Goal: Task Accomplishment & Management: Manage account settings

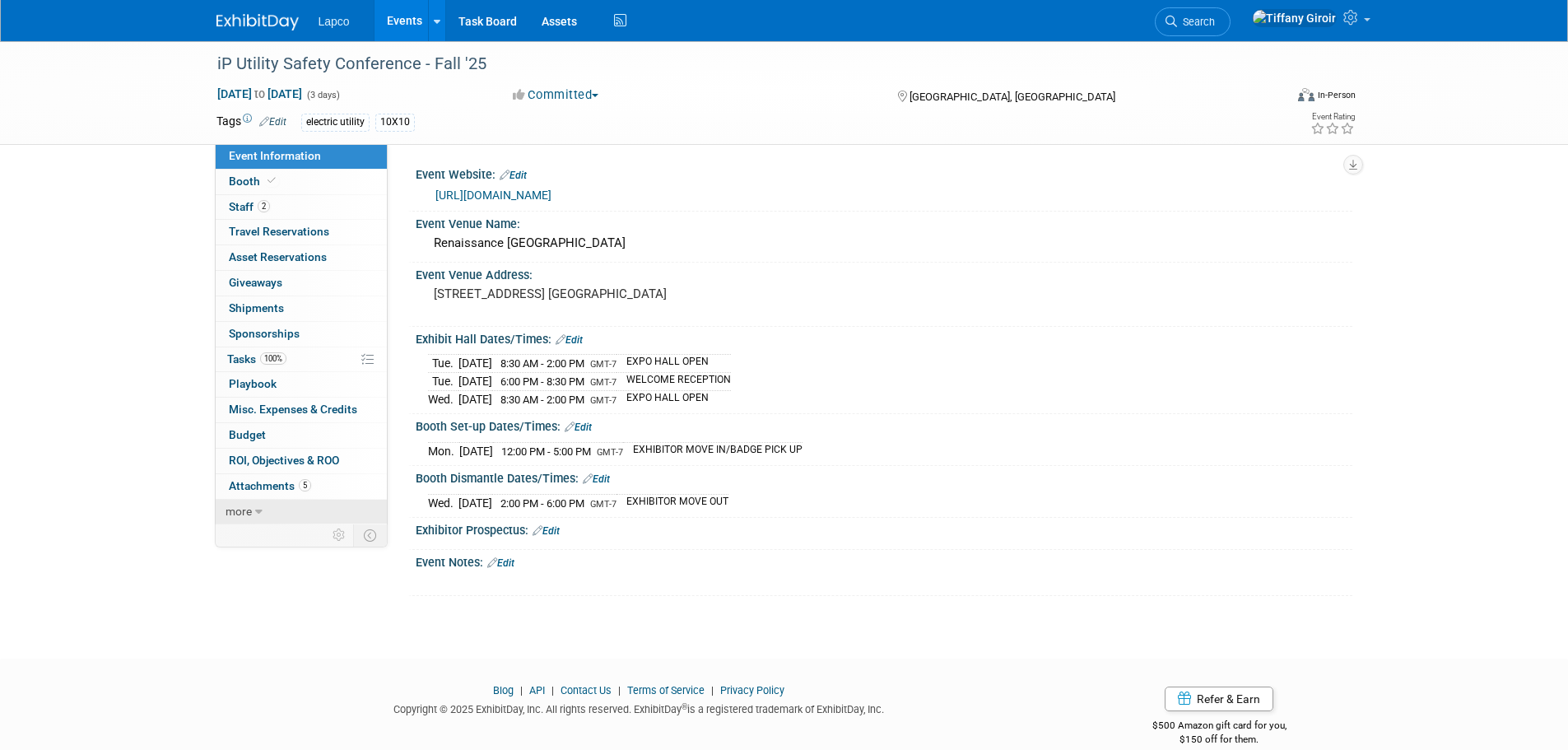
click at [259, 506] on icon at bounding box center [259, 512] width 8 height 11
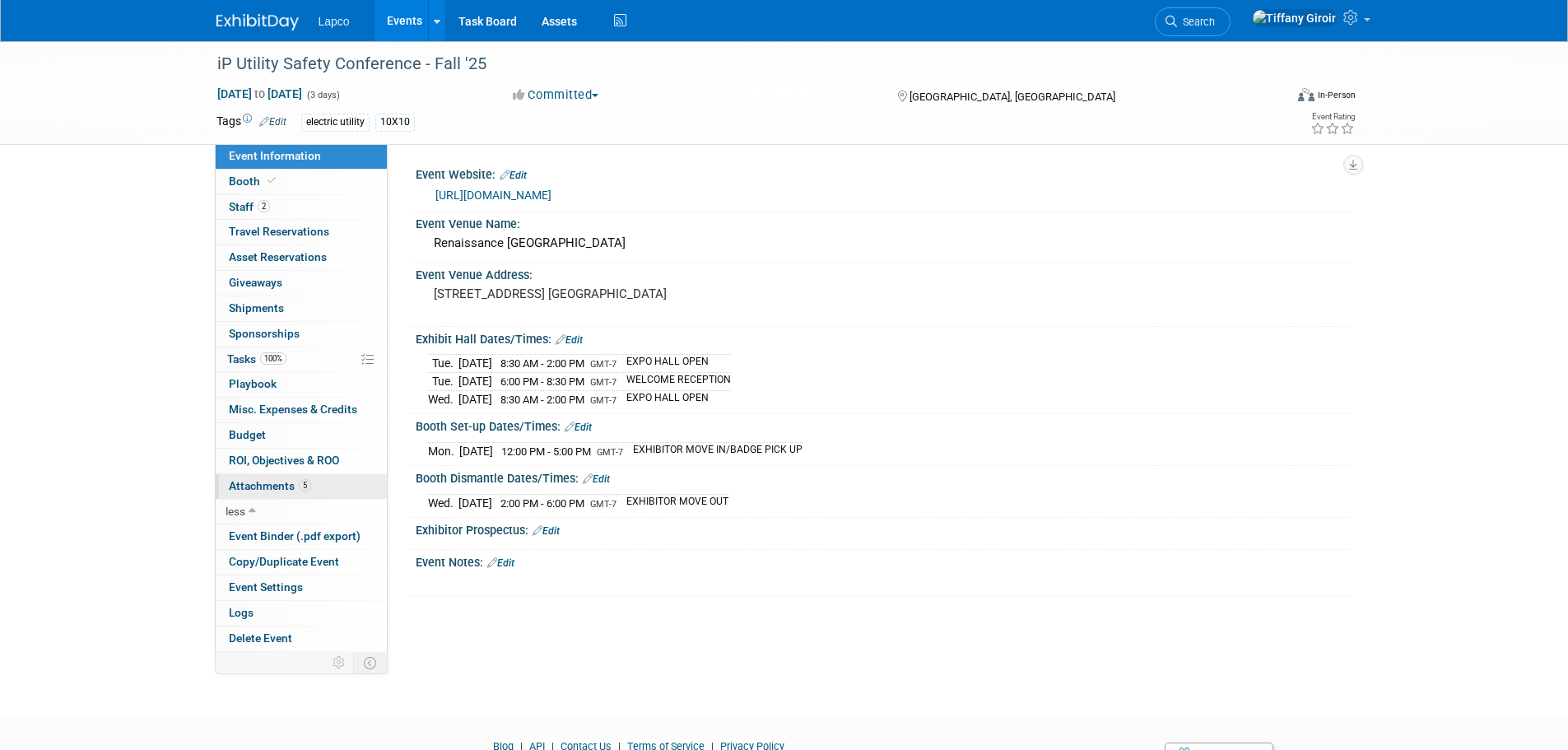
click at [273, 486] on span "Attachments 5" at bounding box center [270, 485] width 83 height 13
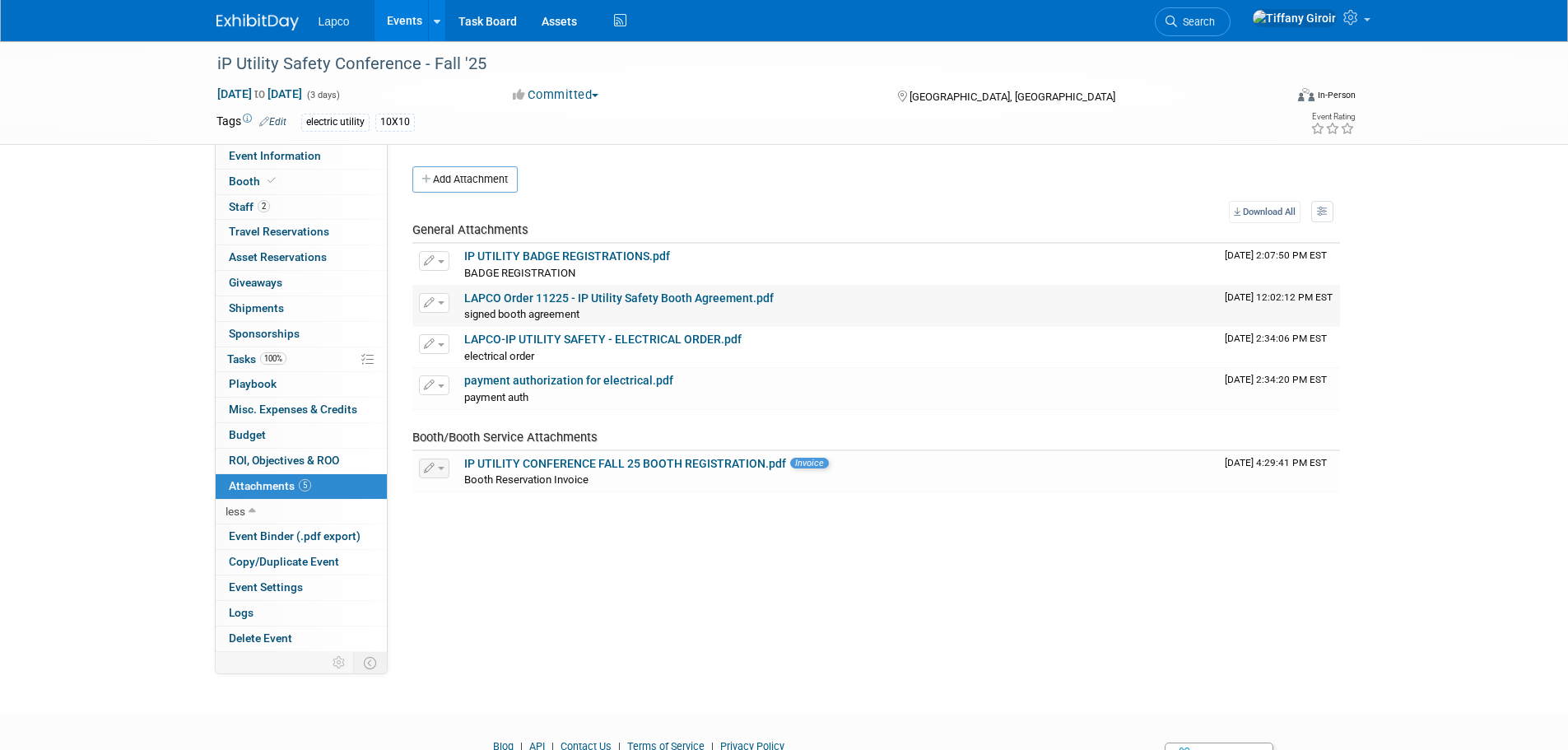
click at [619, 293] on link "LAPCO Order 11225 - IP Utility Safety Booth Agreement.pdf" at bounding box center [619, 298] width 310 height 13
click at [304, 153] on span "Event Information" at bounding box center [275, 156] width 92 height 13
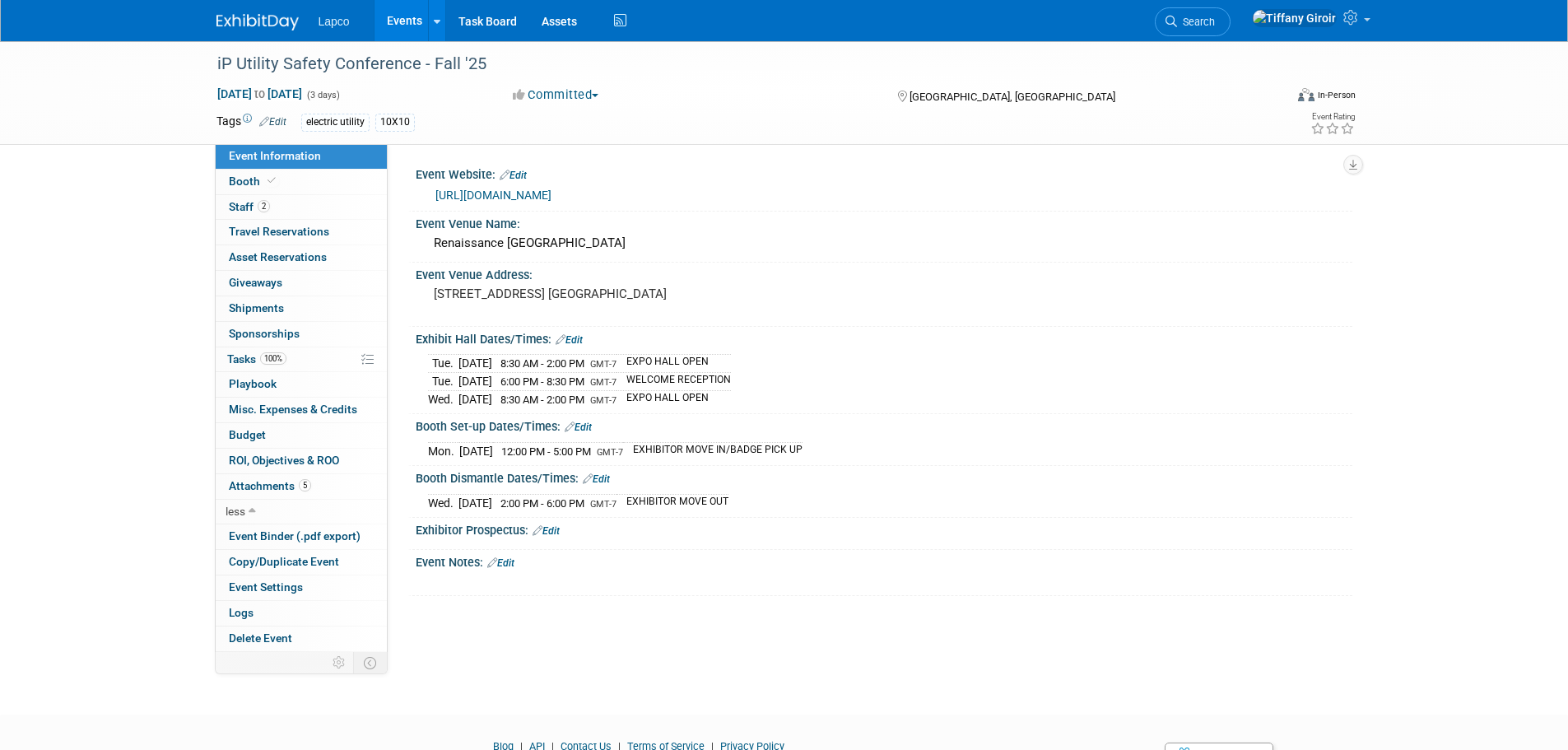
click at [510, 192] on link "https://utilitysafetyconference.com/" at bounding box center [494, 195] width 116 height 13
click at [301, 354] on link "100% Tasks 100%" at bounding box center [301, 360] width 171 height 24
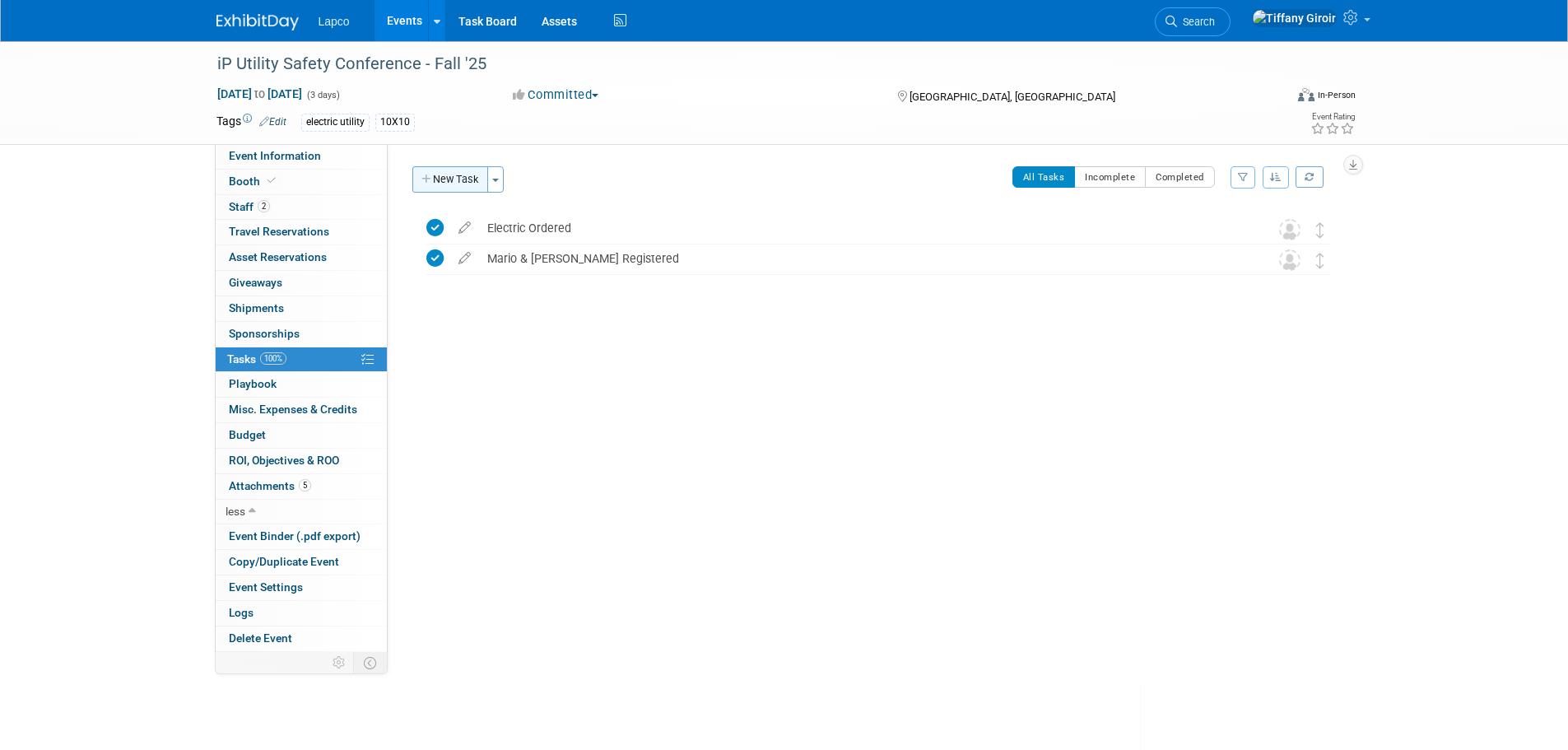
click at [458, 169] on button "New Task" at bounding box center [449, 179] width 76 height 26
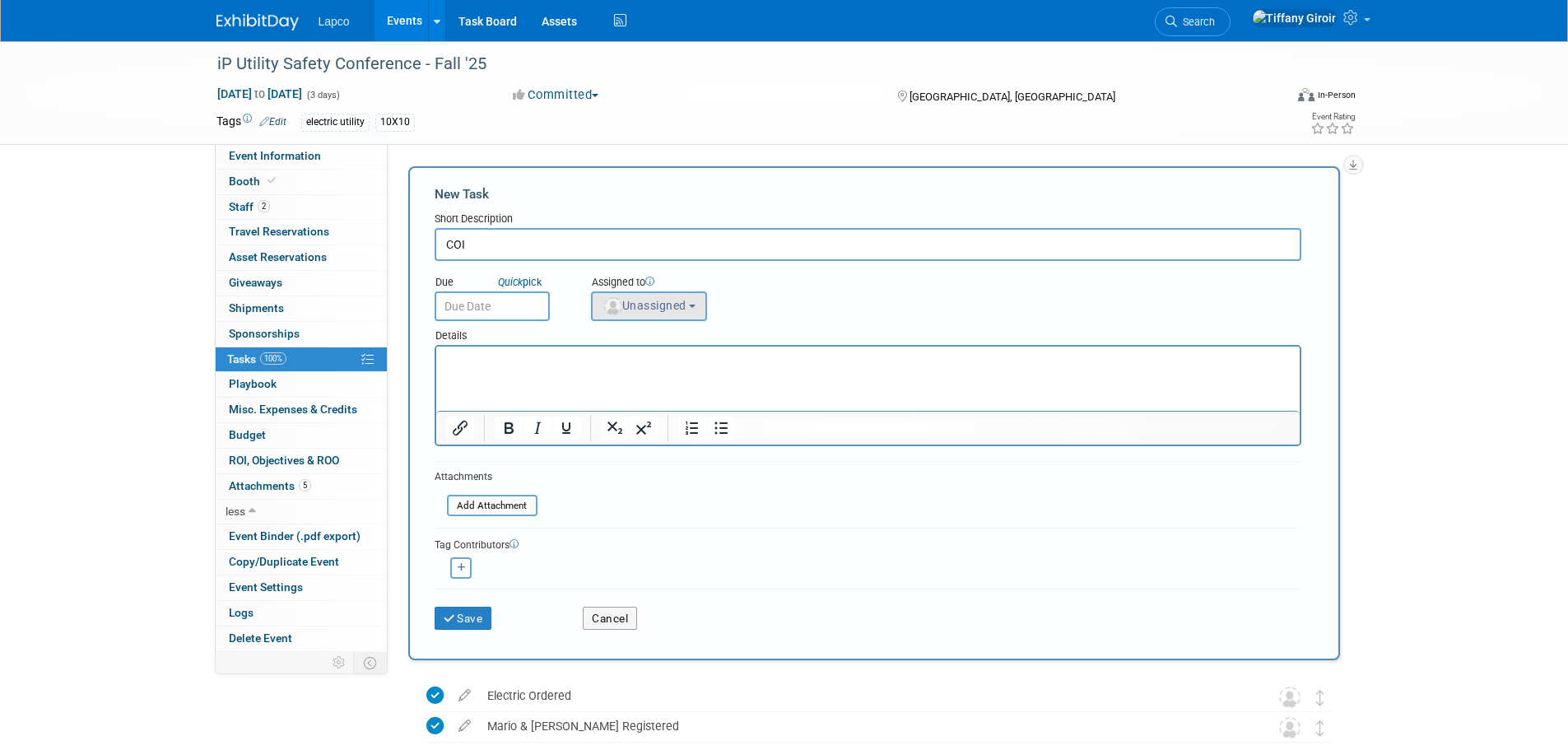
type input "COI"
click at [699, 312] on button "Unassigned" at bounding box center [649, 306] width 117 height 30
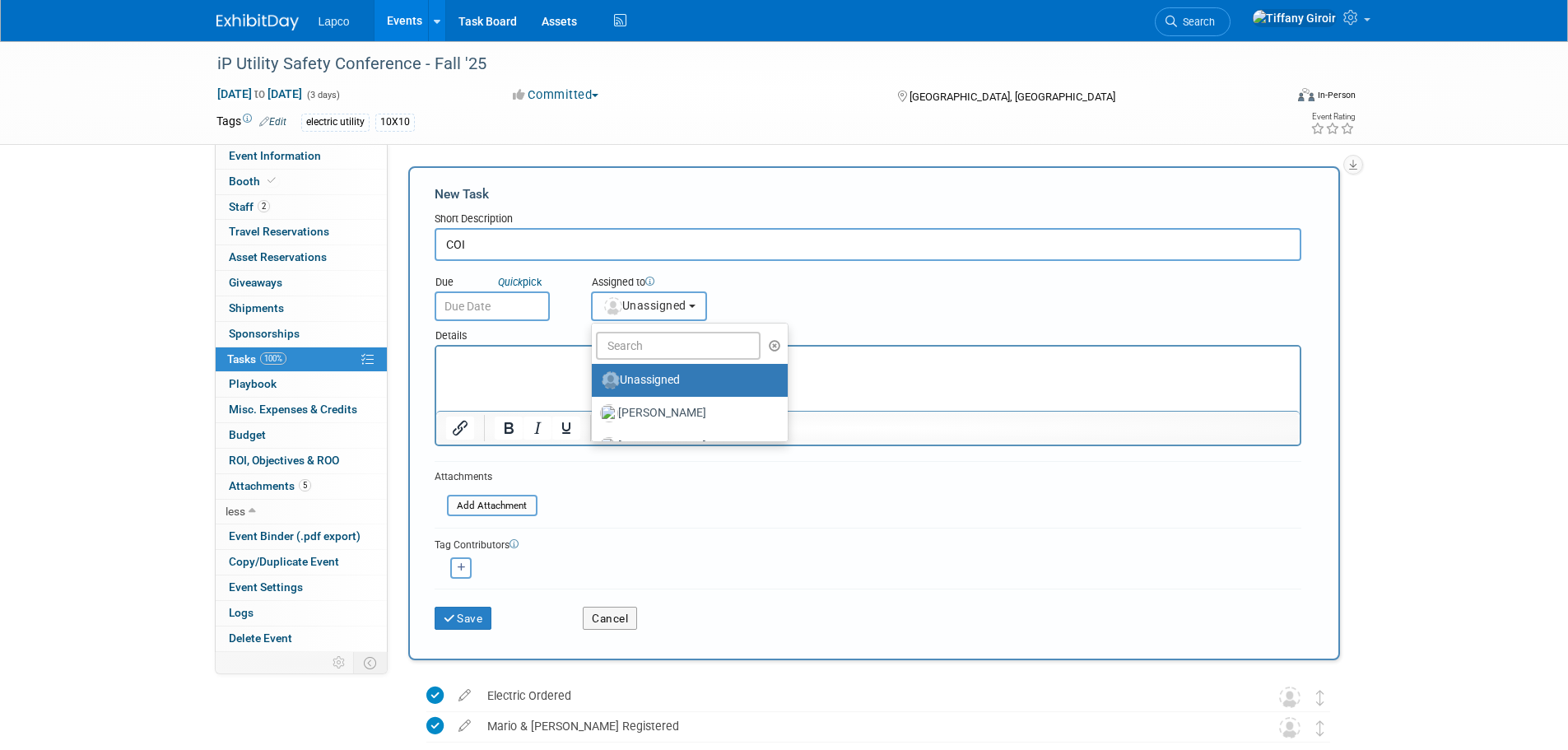
click at [695, 304] on b "button" at bounding box center [692, 306] width 7 height 4
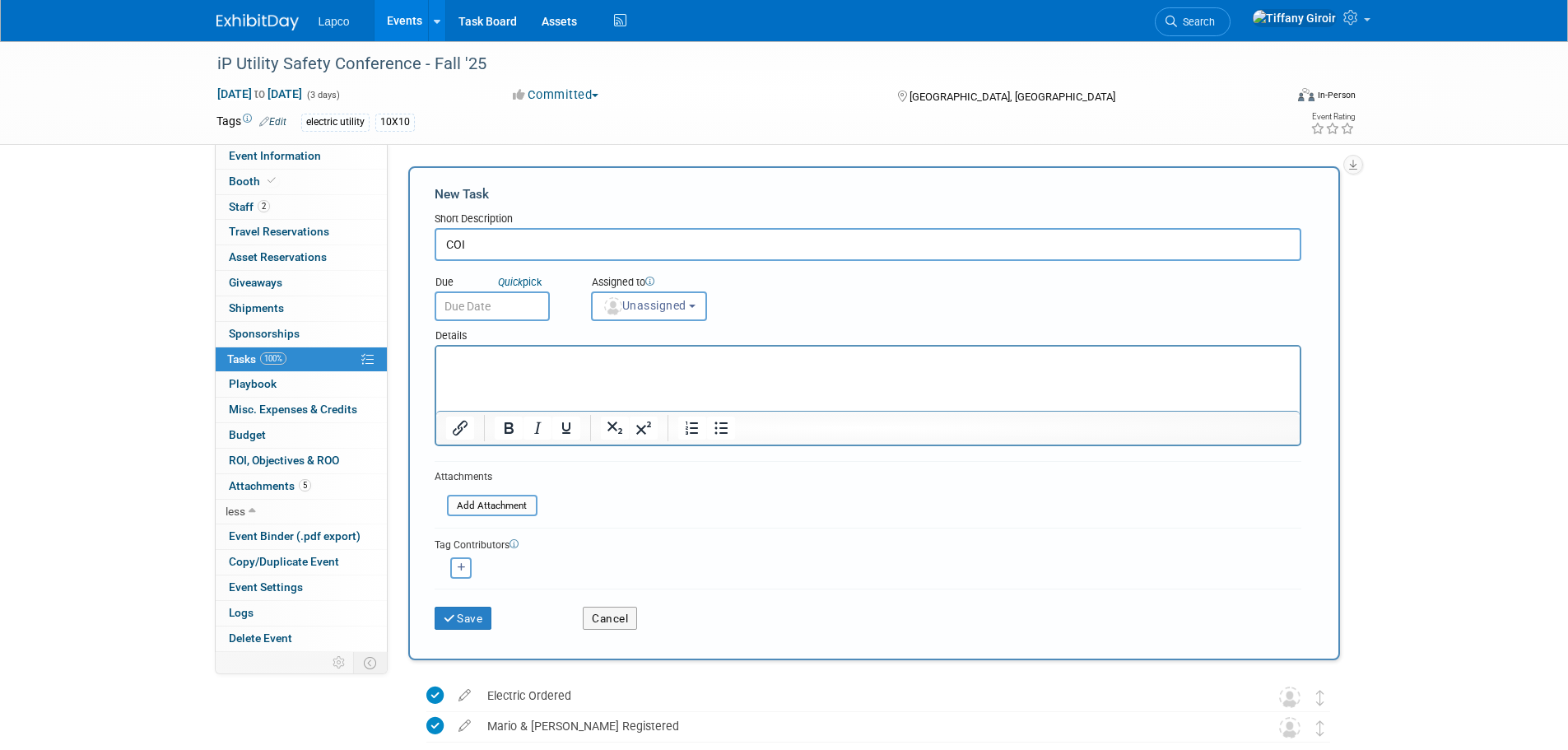
click at [696, 244] on input "COI" at bounding box center [867, 244] width 866 height 33
click at [605, 618] on button "Cancel" at bounding box center [610, 618] width 54 height 23
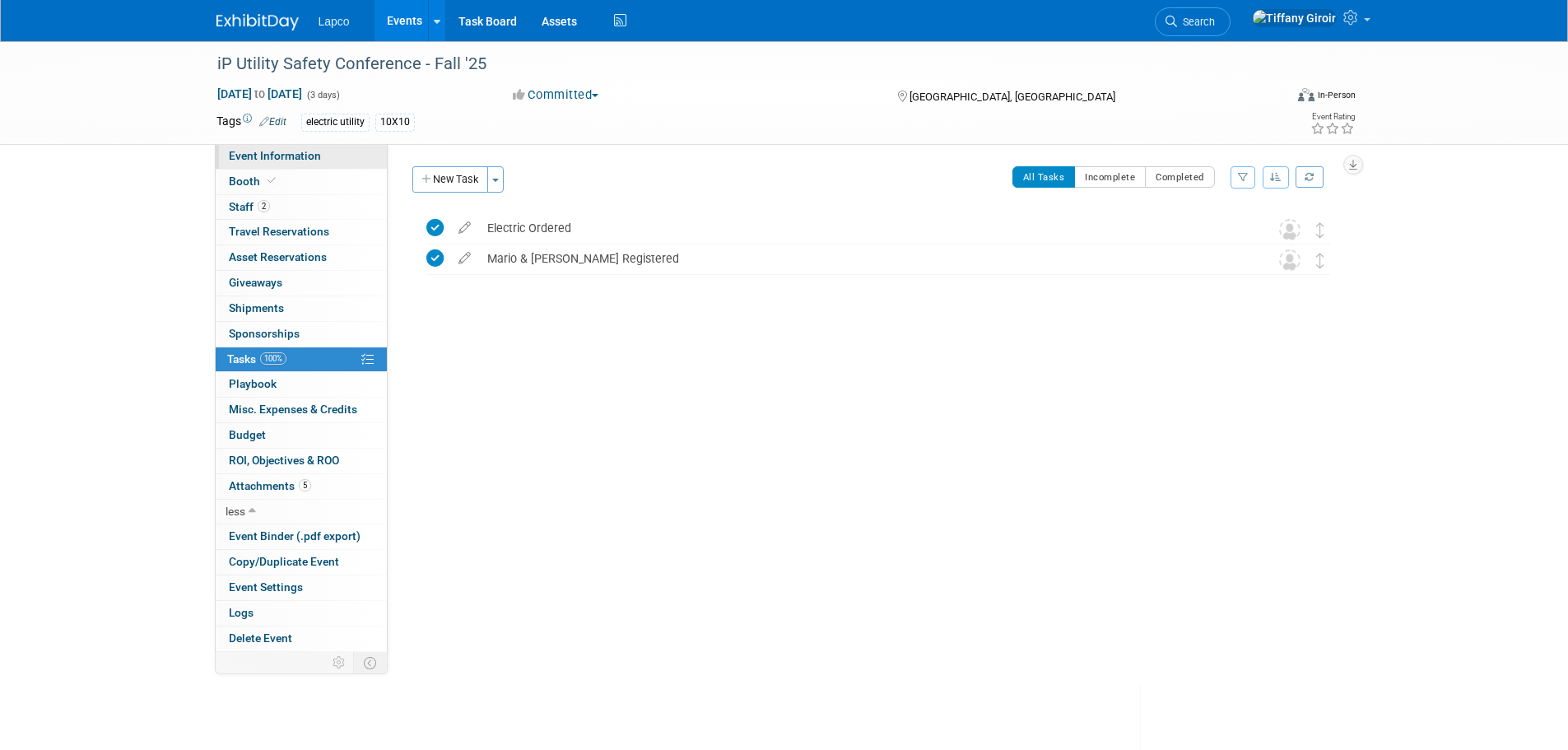
click at [315, 158] on span "Event Information" at bounding box center [275, 156] width 92 height 13
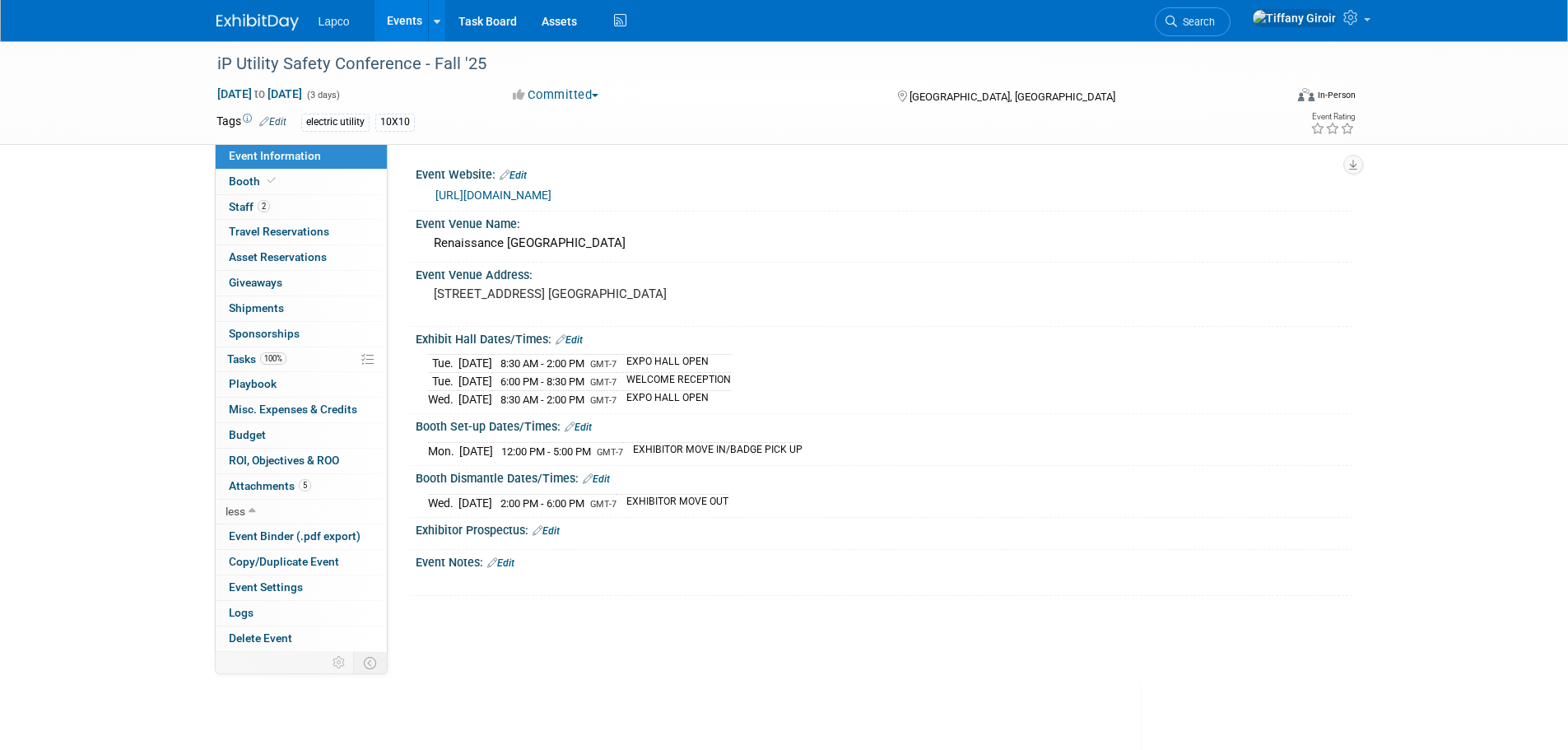
click at [514, 559] on link "Edit" at bounding box center [500, 563] width 27 height 11
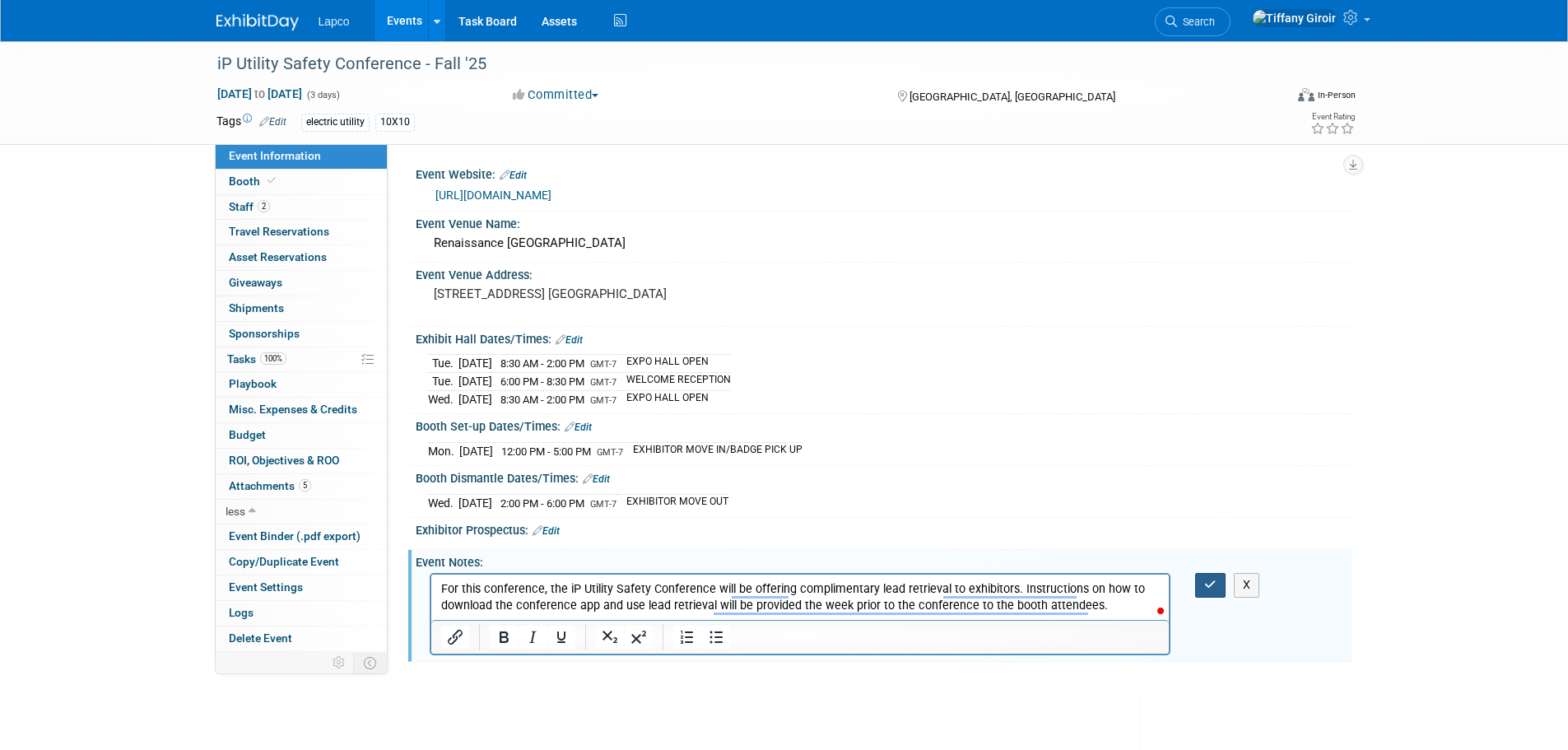
click at [1208, 579] on icon "button" at bounding box center [1210, 585] width 12 height 11
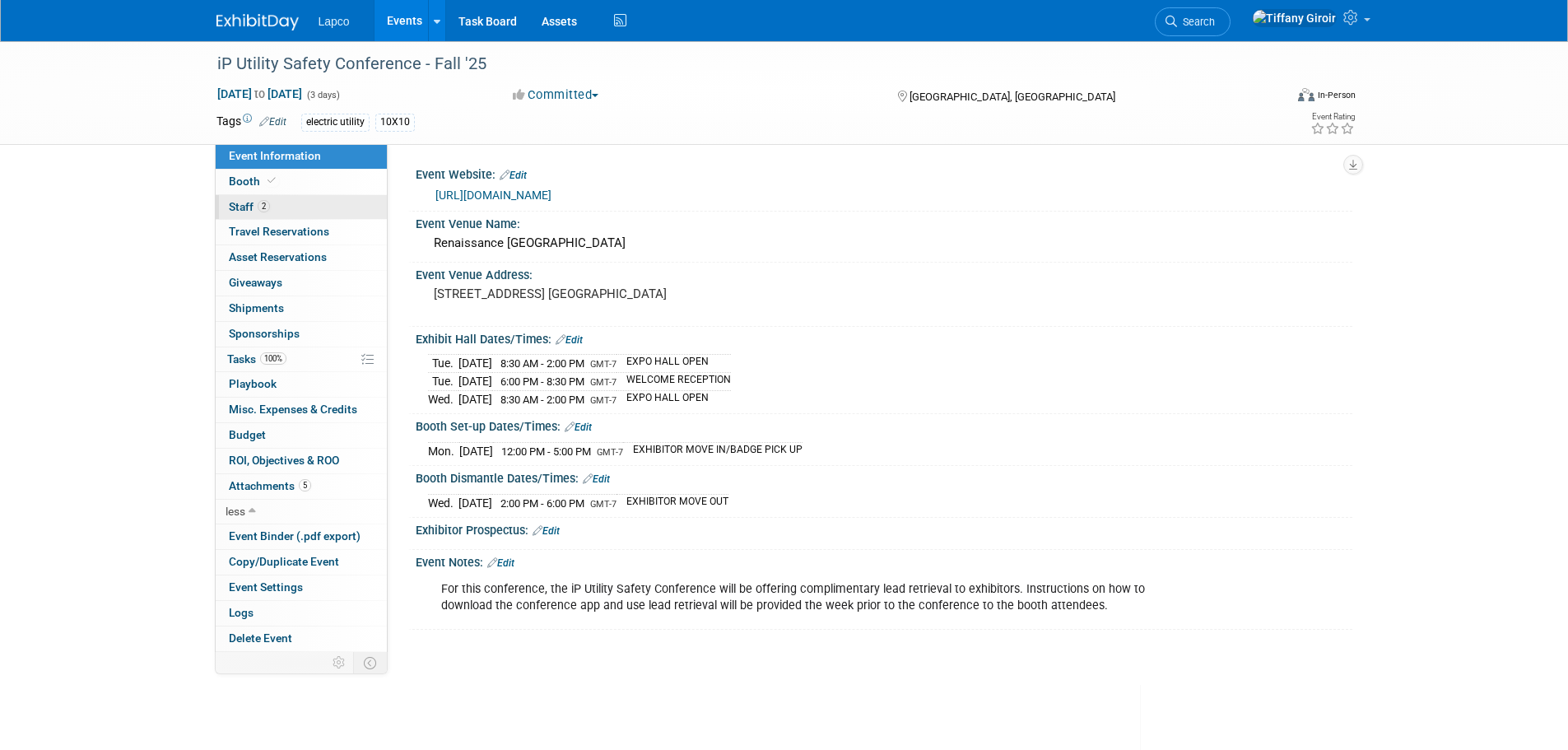
click at [297, 200] on link "2 Staff 2" at bounding box center [301, 207] width 171 height 24
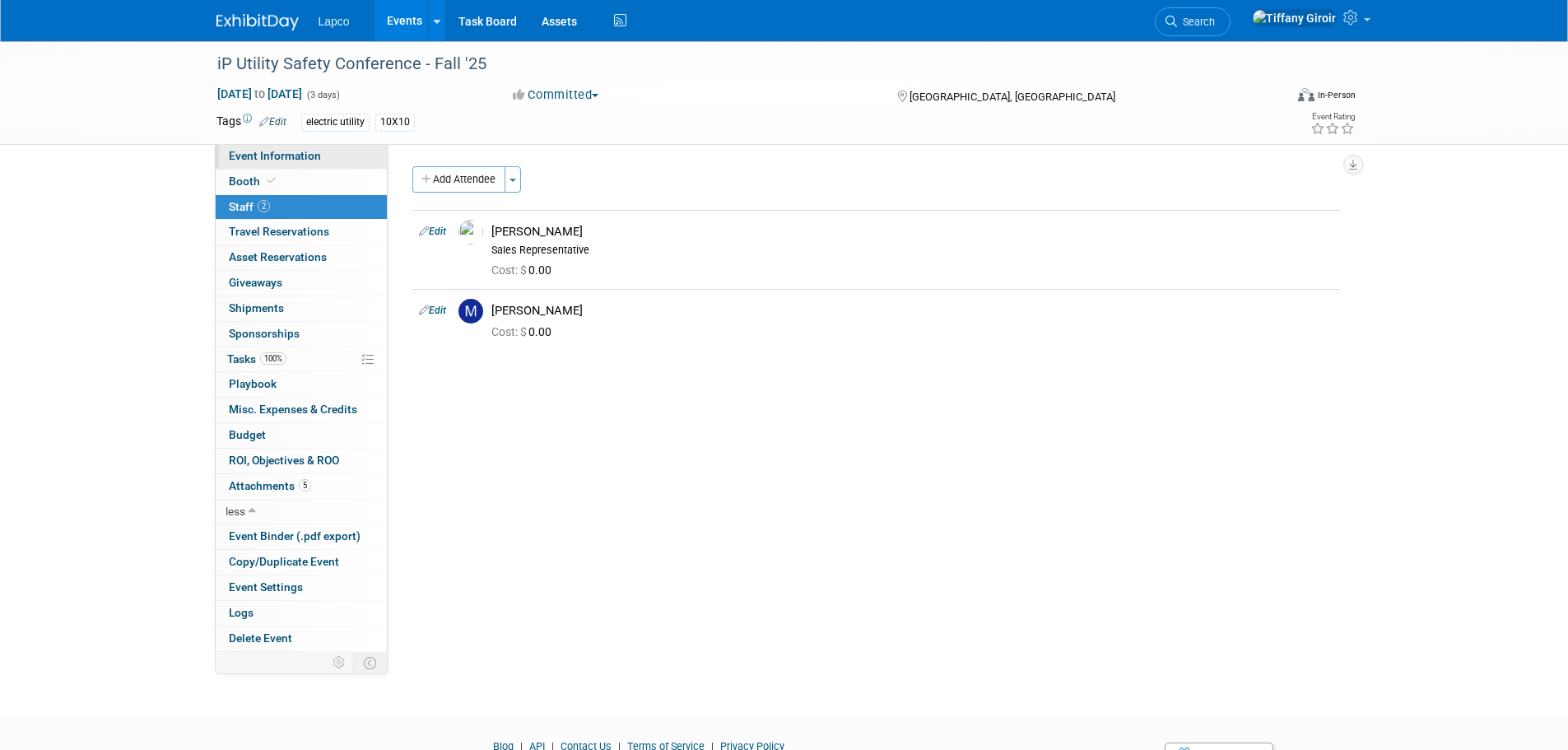
click at [312, 162] on link "Event Information" at bounding box center [301, 156] width 171 height 24
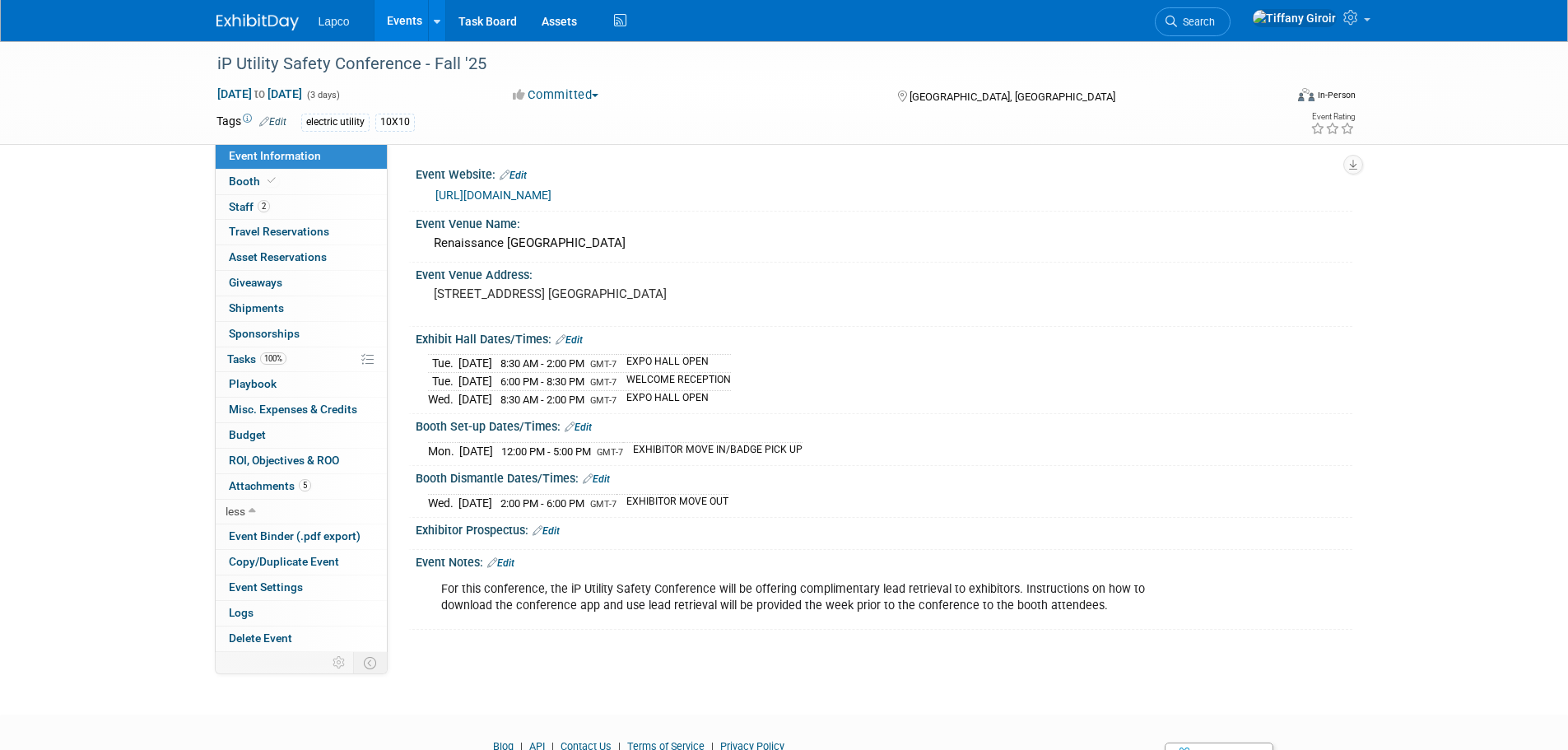
click at [398, 23] on link "Events" at bounding box center [404, 21] width 60 height 41
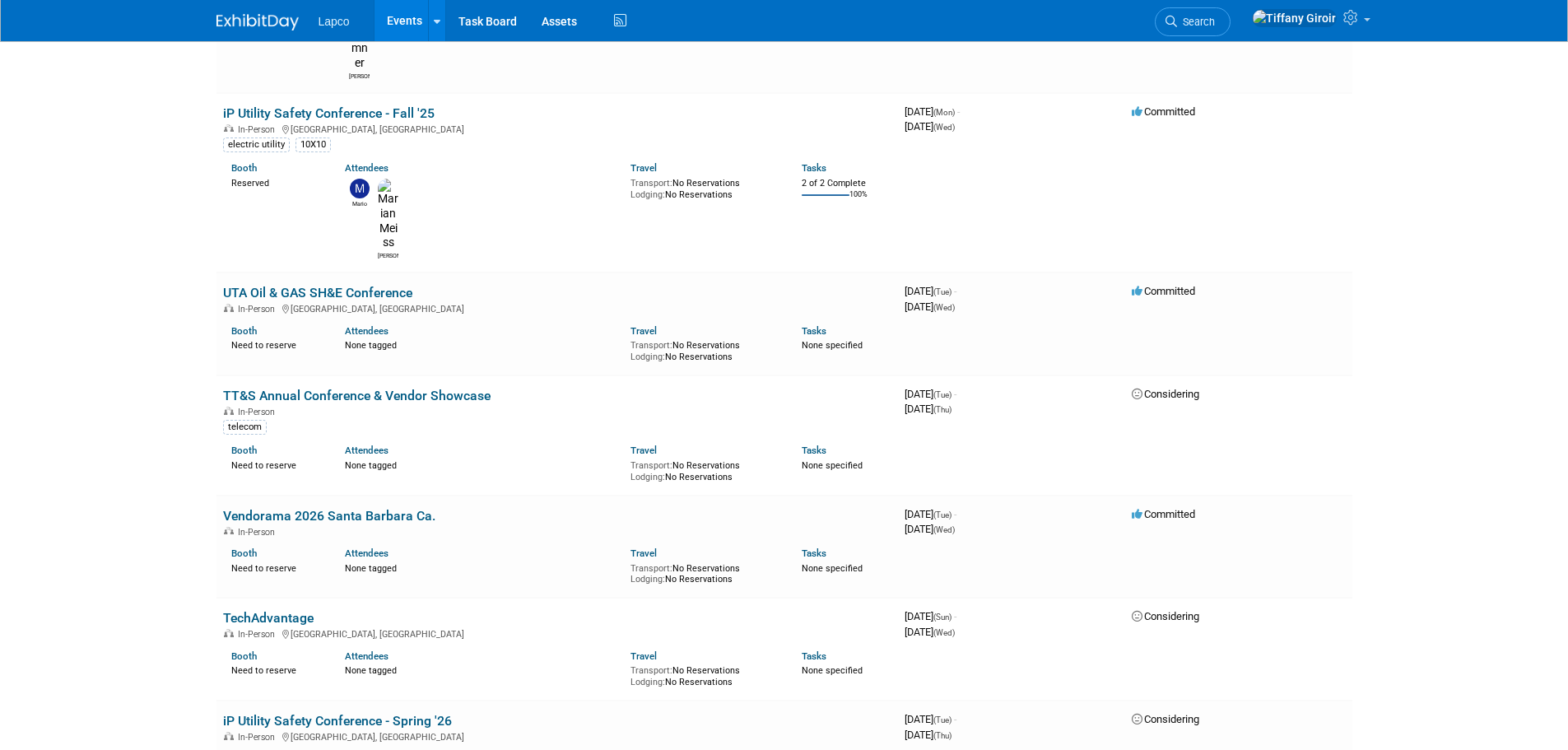
scroll to position [1217, 0]
